Goal: Check status: Check status

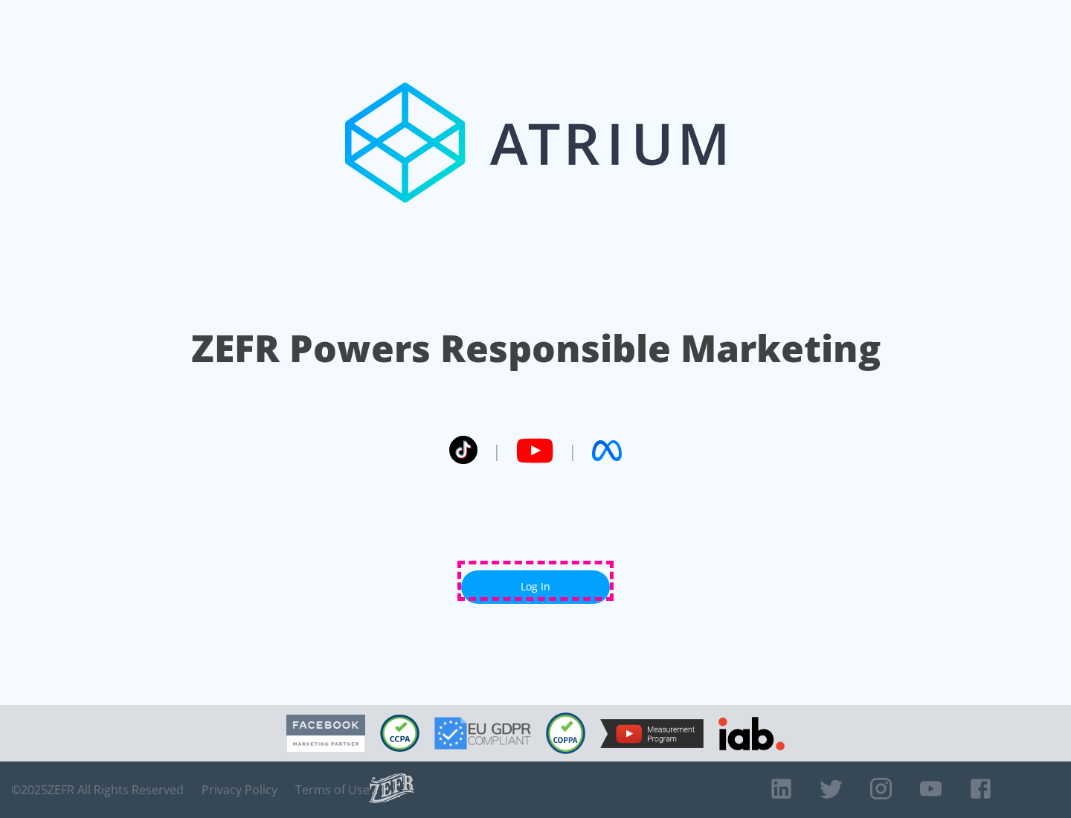
click at [535, 581] on link "Log In" at bounding box center [535, 586] width 149 height 33
